Goal: Task Accomplishment & Management: Manage account settings

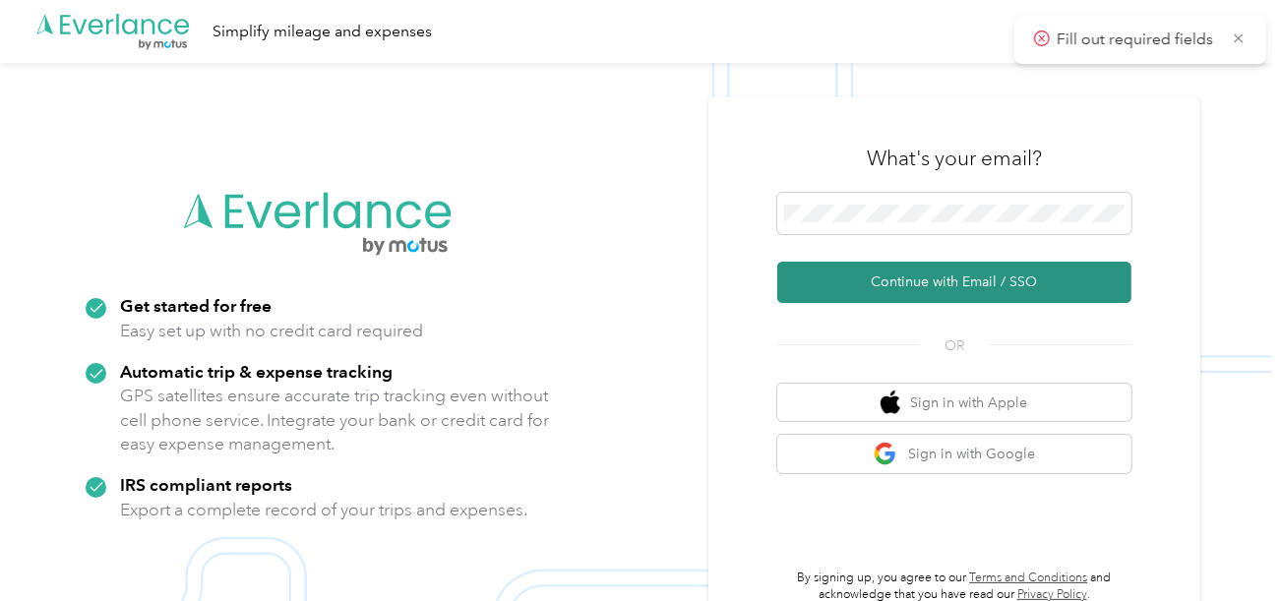
click at [879, 273] on button "Continue with Email / SSO" at bounding box center [954, 282] width 354 height 41
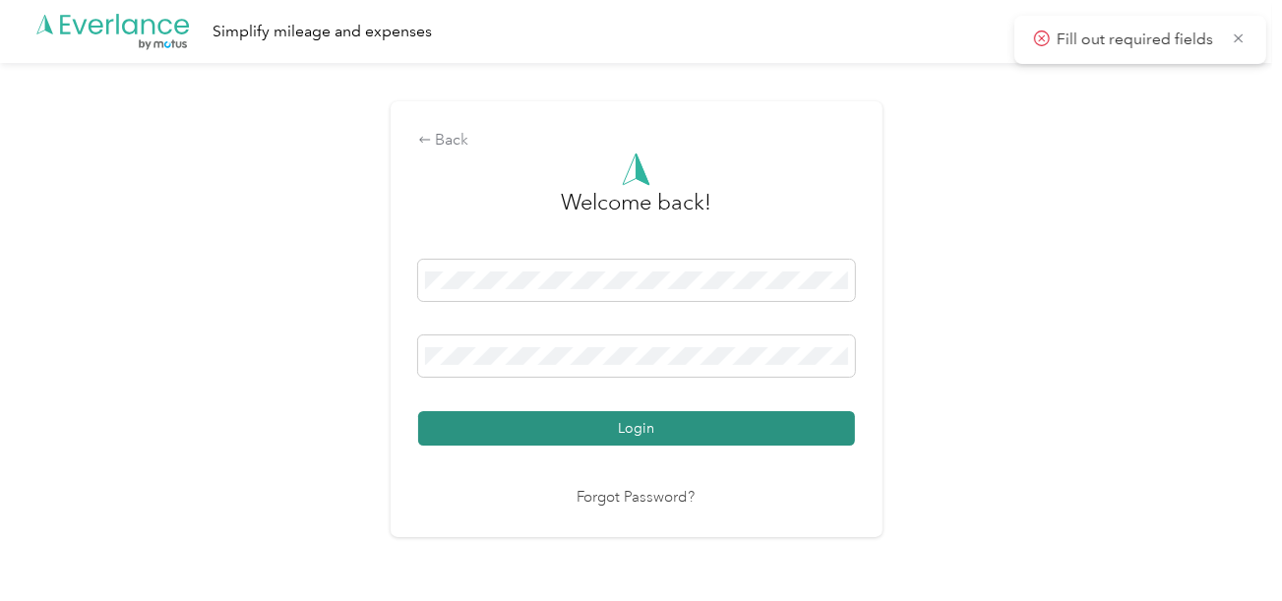
drag, startPoint x: 685, startPoint y: 407, endPoint x: 686, endPoint y: 419, distance: 11.8
click at [685, 411] on div "Login" at bounding box center [636, 353] width 437 height 186
drag, startPoint x: 686, startPoint y: 419, endPoint x: 746, endPoint y: 411, distance: 60.5
click at [687, 419] on button "Login" at bounding box center [636, 428] width 437 height 34
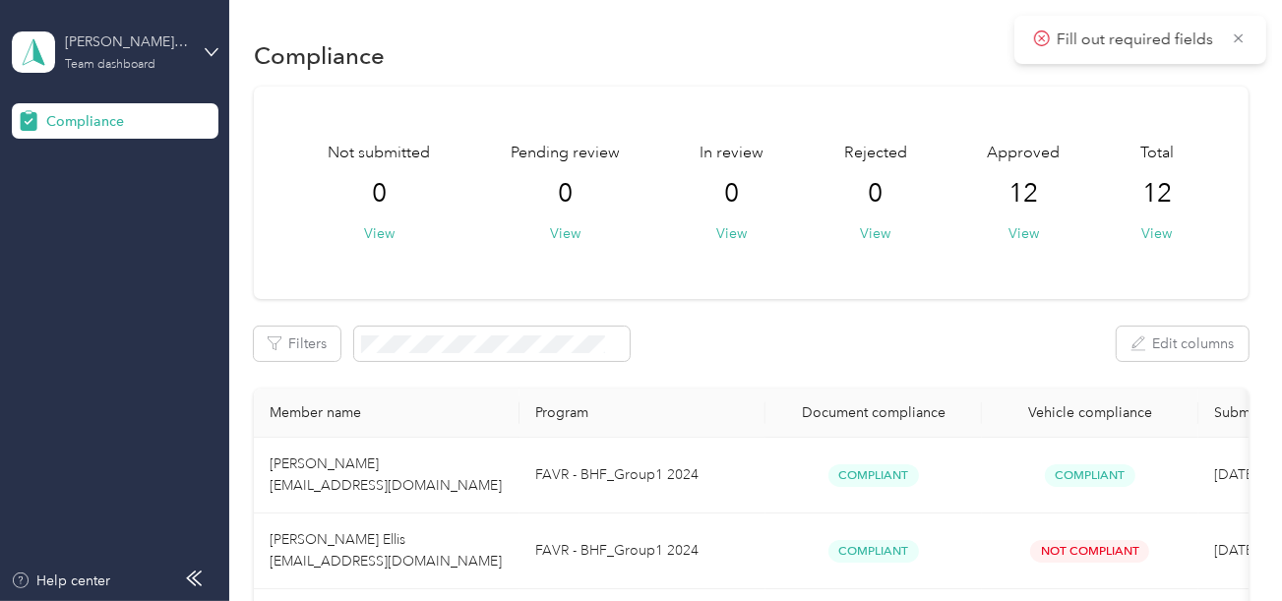
click at [122, 44] on div "[PERSON_NAME]'s Home Furnishings" at bounding box center [126, 41] width 123 height 21
click at [105, 192] on div "Log out" at bounding box center [219, 206] width 387 height 34
